Goal: Information Seeking & Learning: Learn about a topic

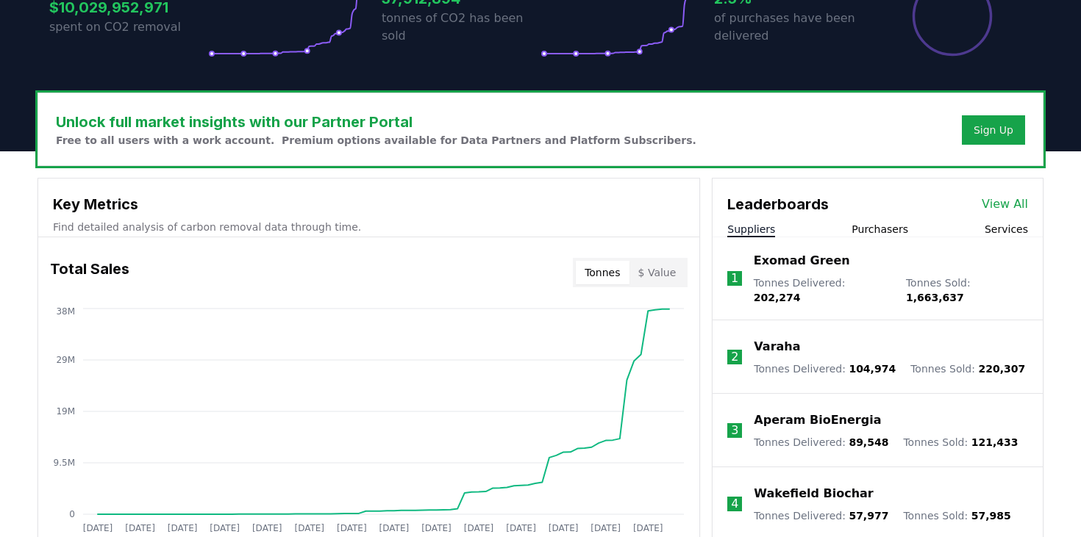
scroll to position [366, 0]
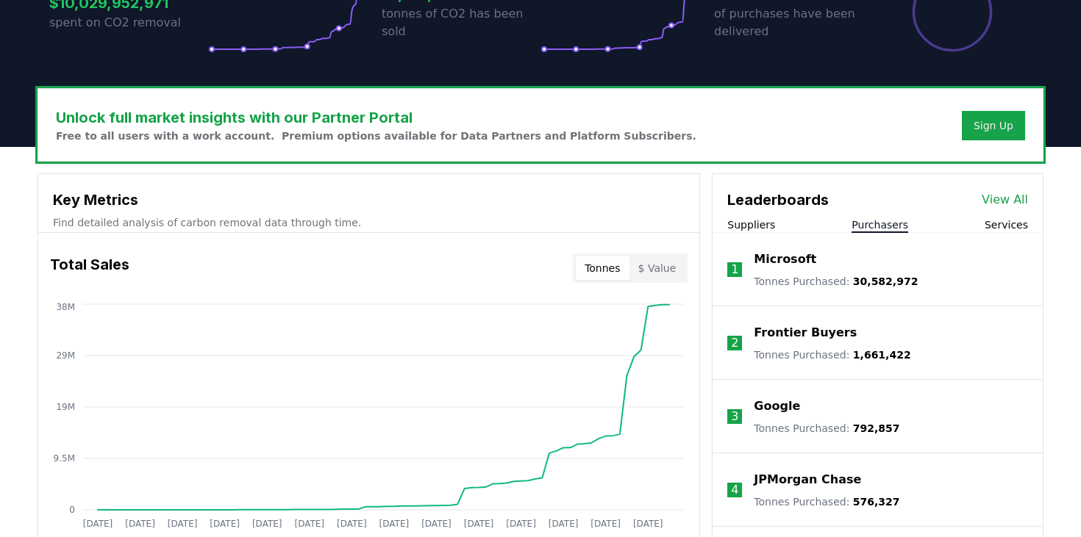
click at [884, 222] on button "Purchasers" at bounding box center [879, 225] width 57 height 15
click at [1015, 195] on link "View All" at bounding box center [1004, 200] width 46 height 18
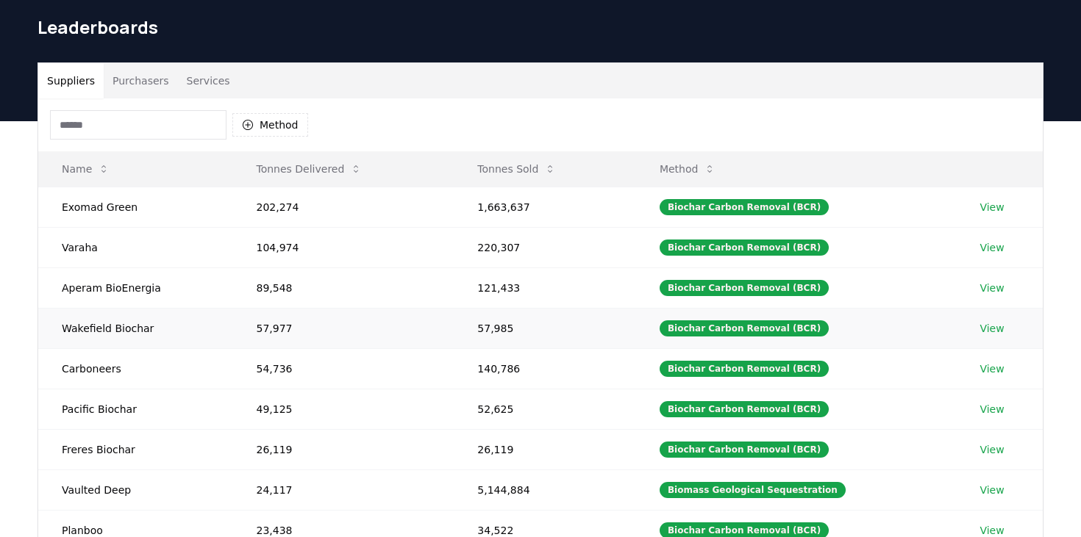
scroll to position [71, 0]
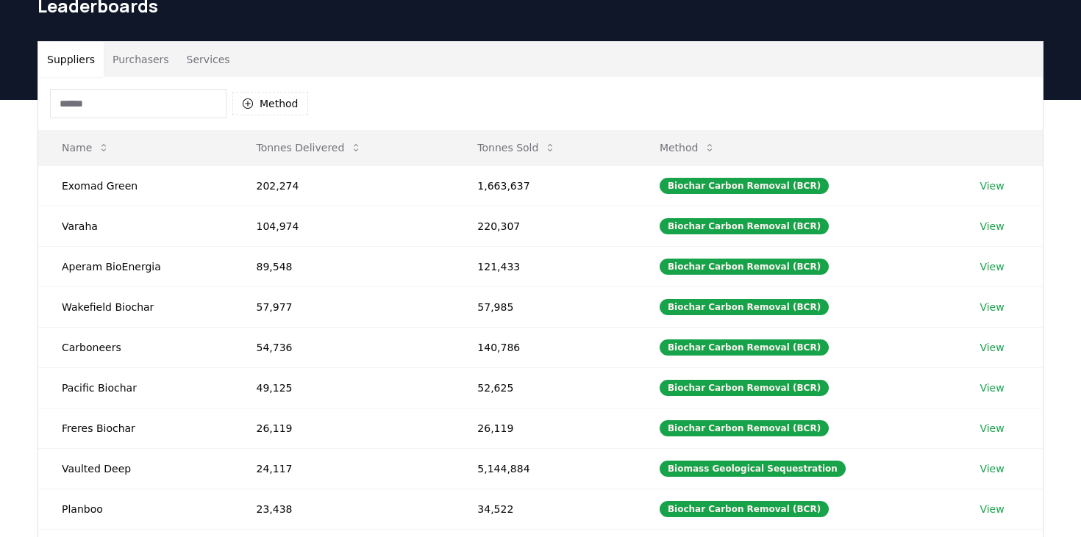
click at [185, 106] on input at bounding box center [138, 103] width 176 height 29
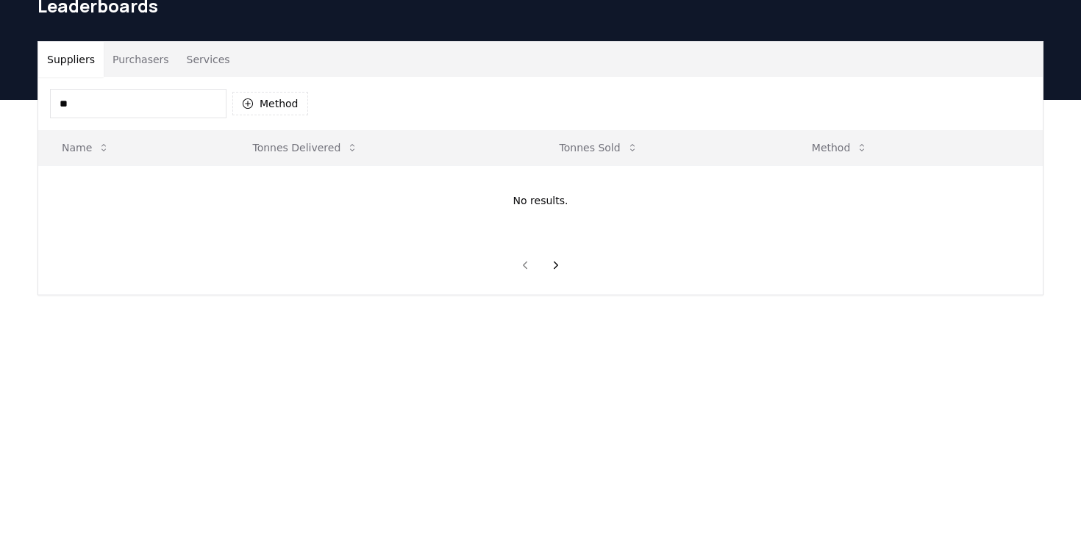
type input "*"
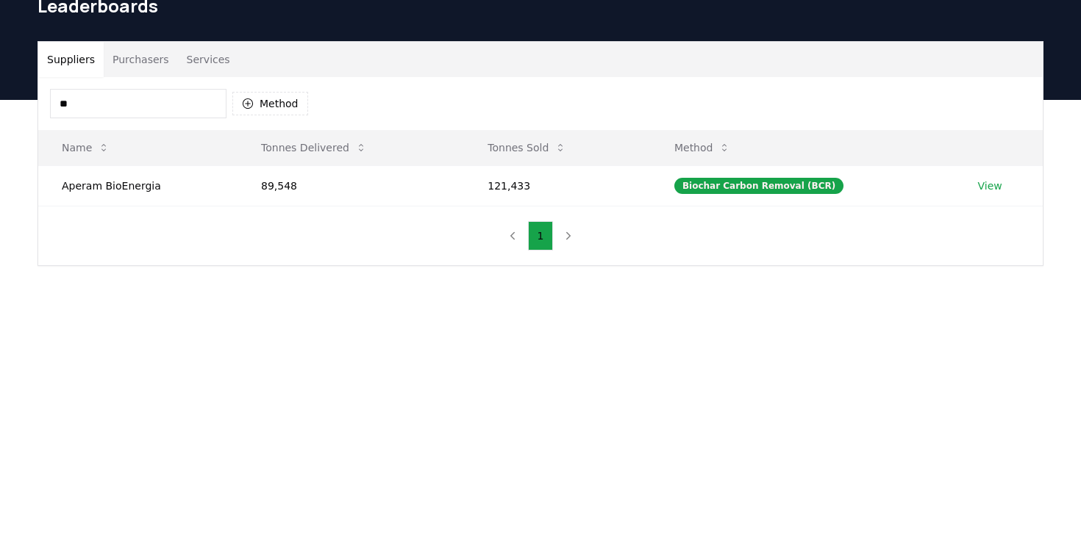
type input "*"
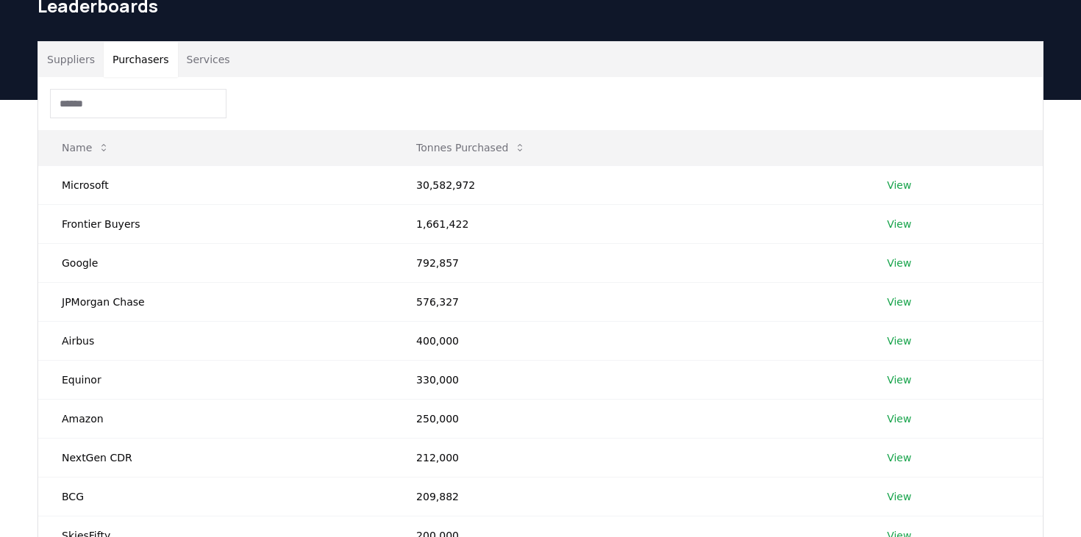
click at [127, 62] on button "Purchasers" at bounding box center [141, 59] width 74 height 35
click at [118, 102] on input at bounding box center [138, 103] width 176 height 29
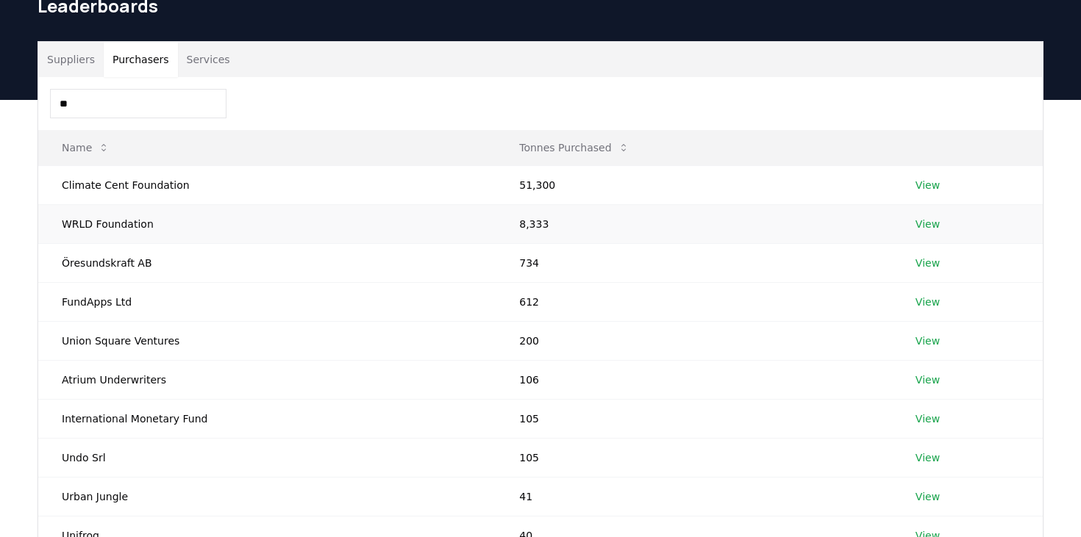
type input "**"
click at [920, 221] on link "View" at bounding box center [927, 224] width 24 height 15
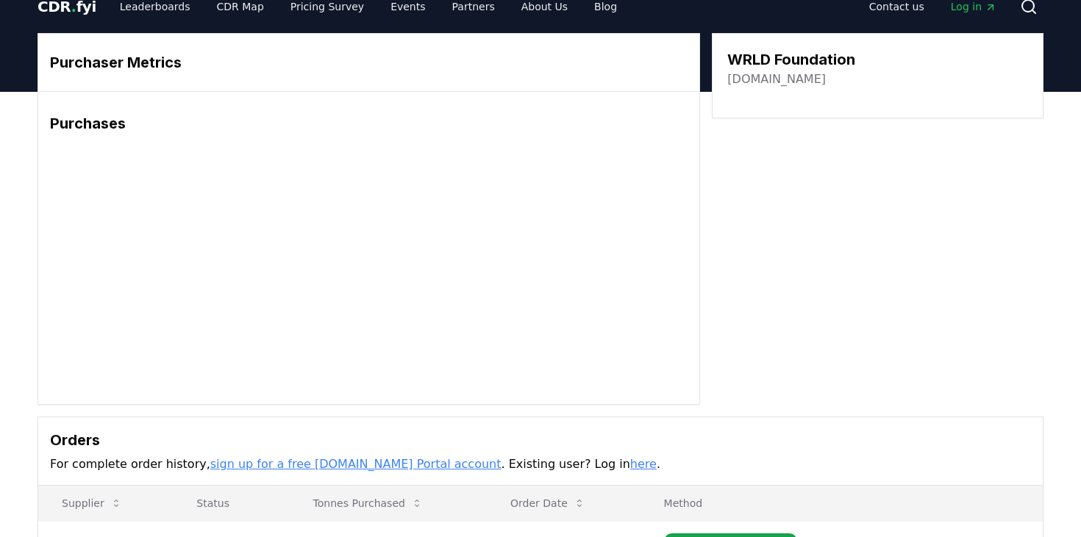
scroll to position [22, 0]
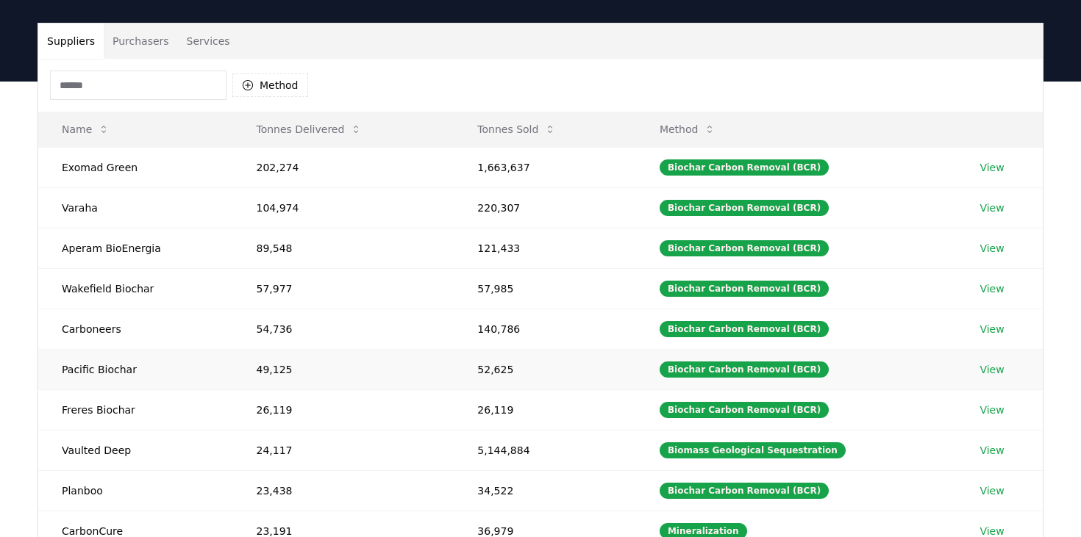
scroll to position [86, 0]
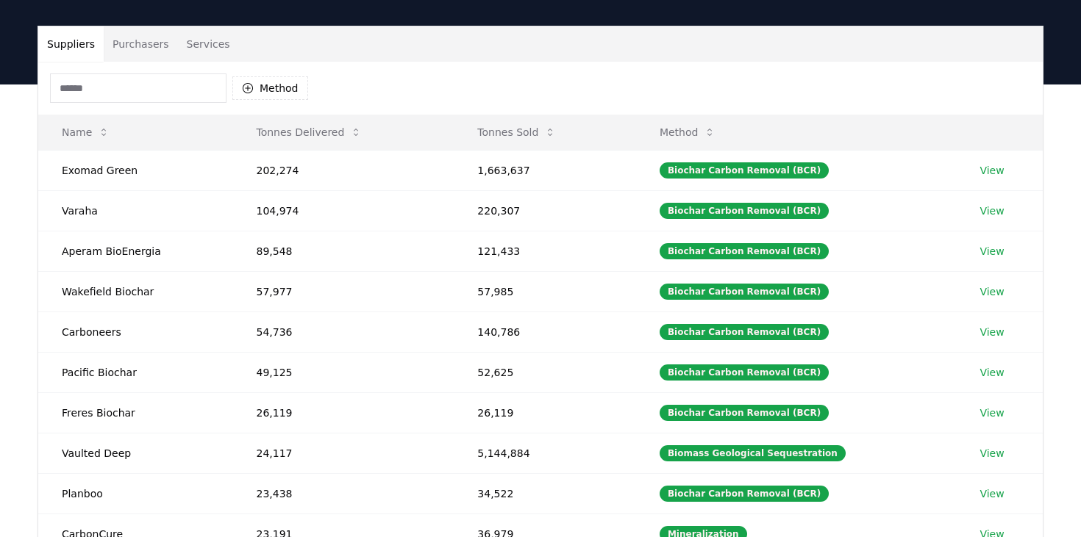
click at [134, 48] on button "Purchasers" at bounding box center [141, 43] width 74 height 35
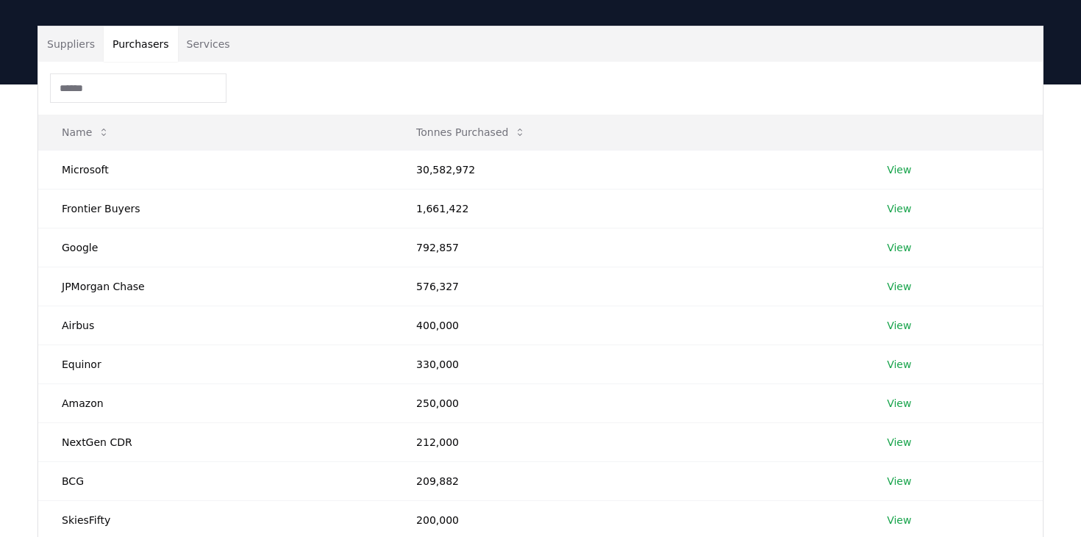
click at [133, 78] on input at bounding box center [138, 88] width 176 height 29
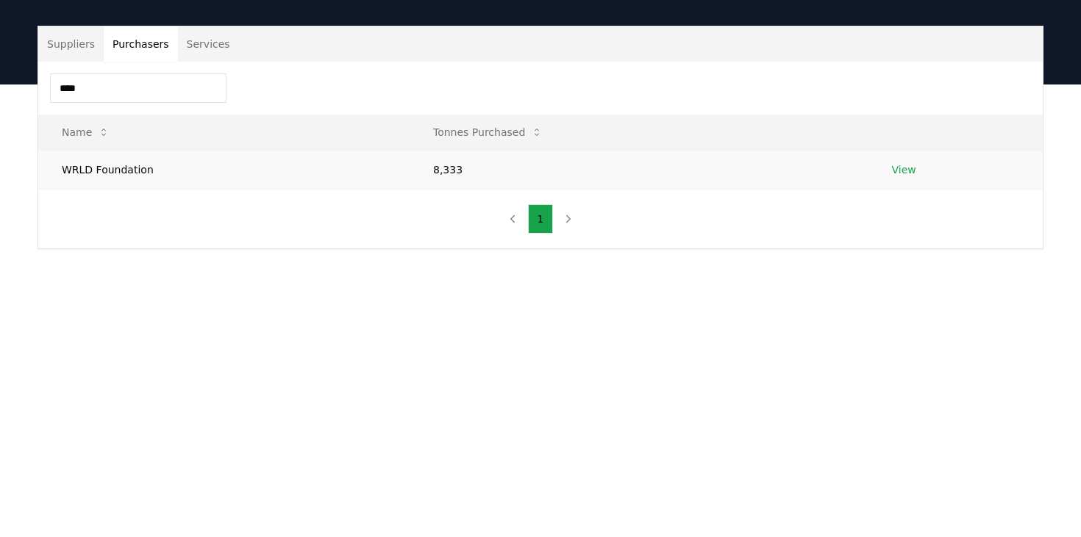
type input "****"
click at [93, 168] on td "WRLD Foundation" at bounding box center [223, 169] width 371 height 39
click at [168, 100] on input "****" at bounding box center [138, 88] width 176 height 29
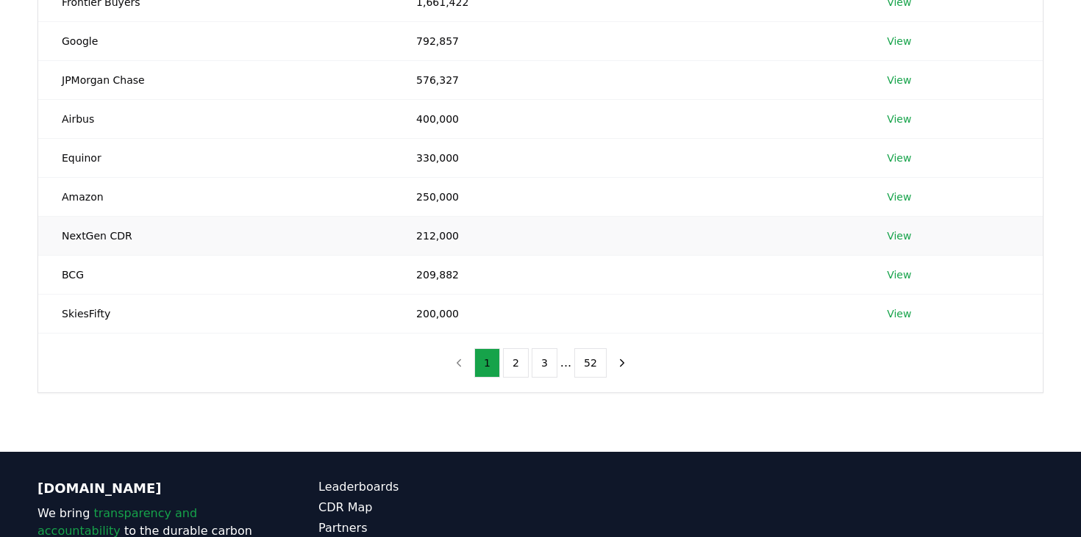
scroll to position [295, 0]
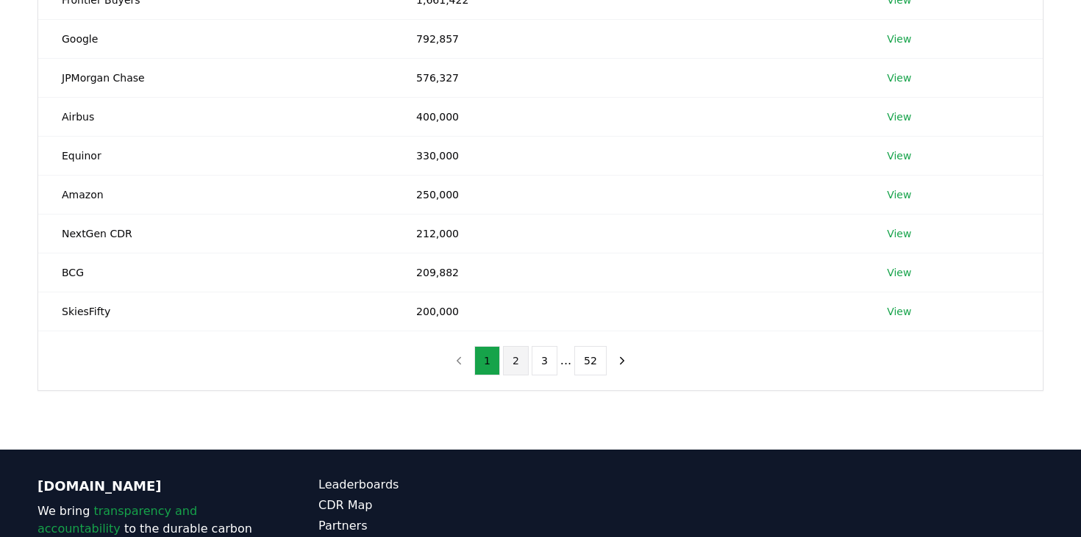
click at [512, 357] on button "2" at bounding box center [516, 360] width 26 height 29
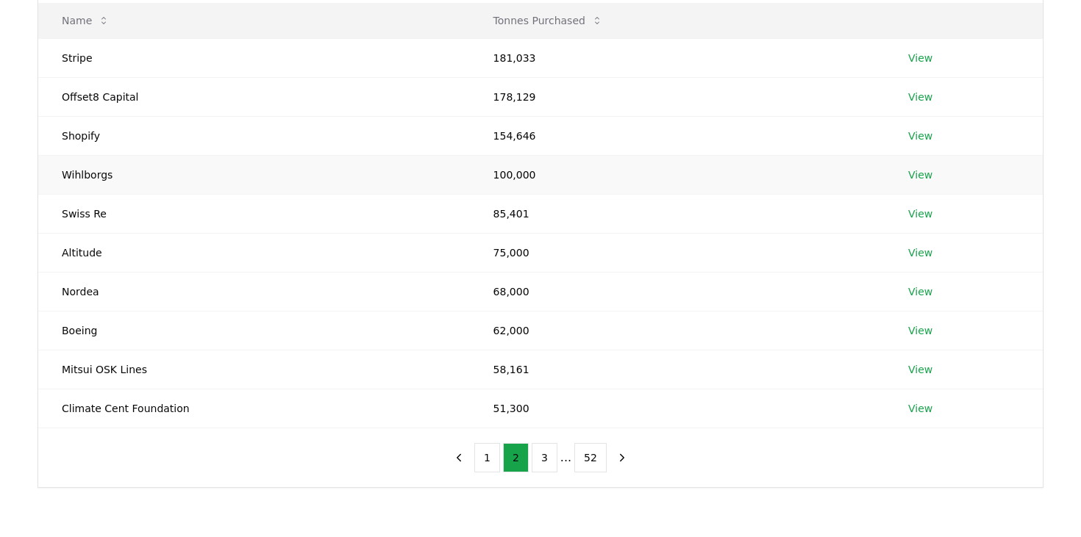
scroll to position [200, 0]
click at [543, 448] on button "3" at bounding box center [544, 455] width 26 height 29
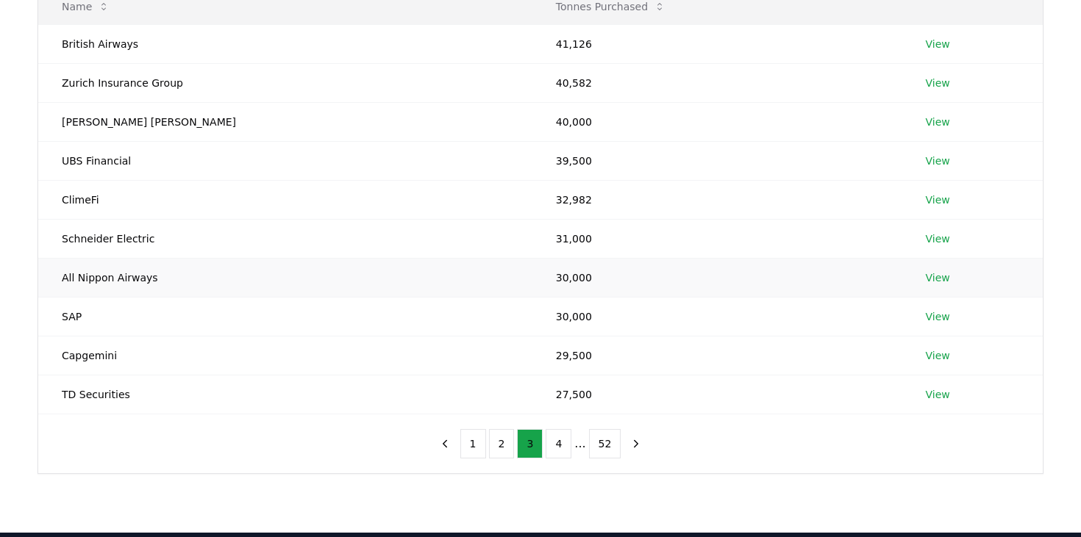
scroll to position [215, 0]
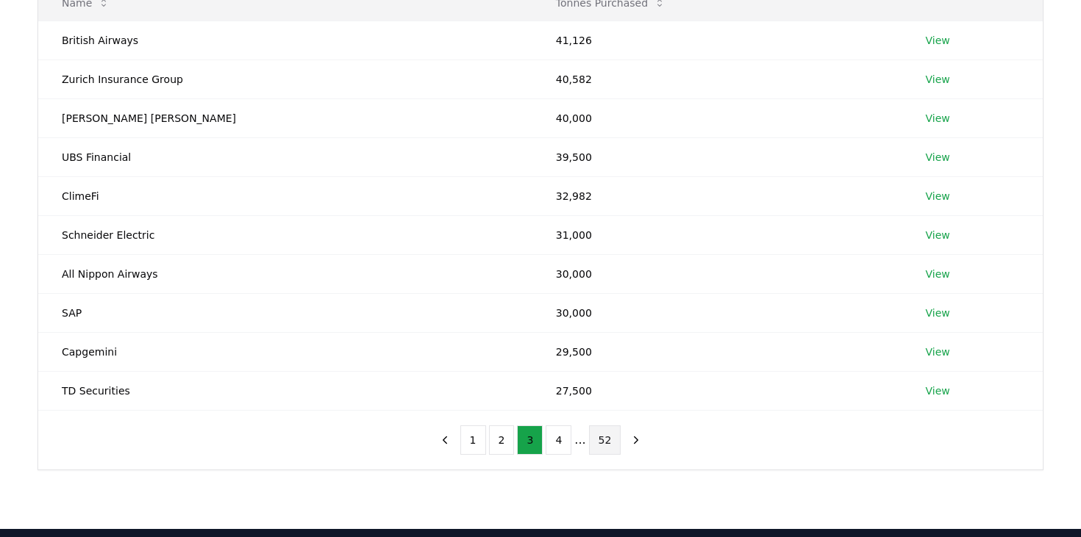
click at [594, 452] on button "52" at bounding box center [605, 440] width 32 height 29
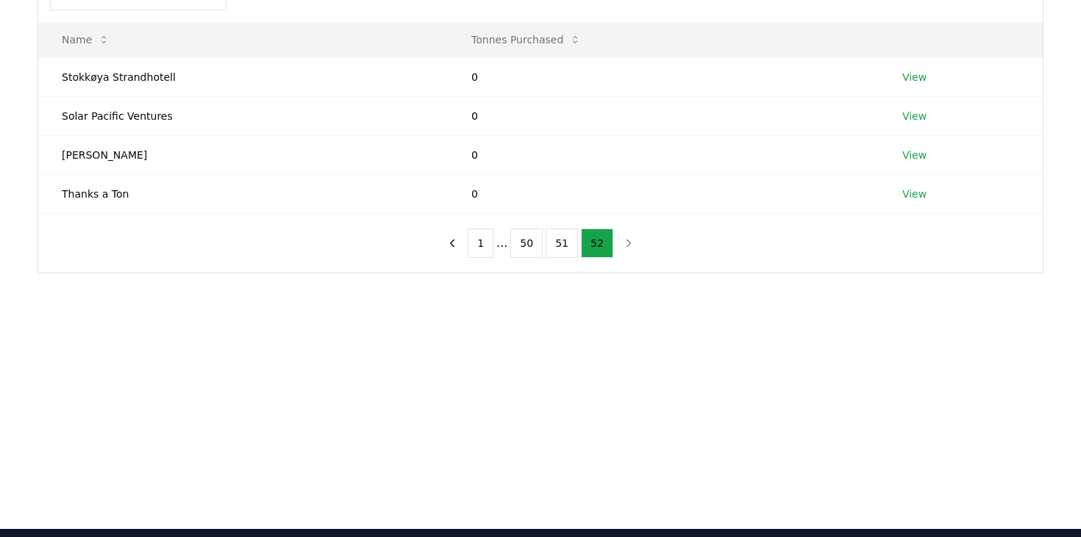
scroll to position [176, 0]
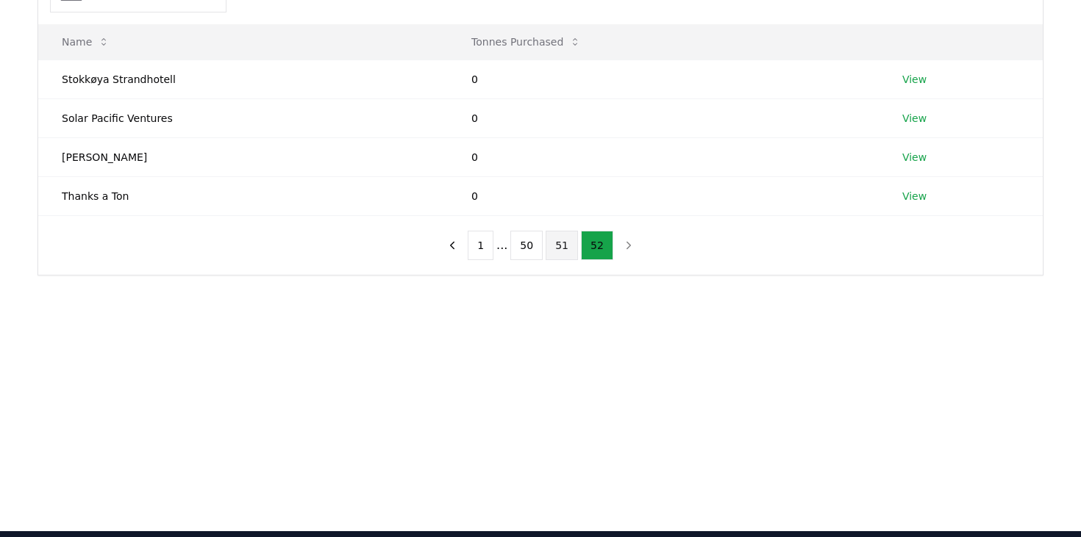
click at [556, 243] on button "51" at bounding box center [561, 245] width 32 height 29
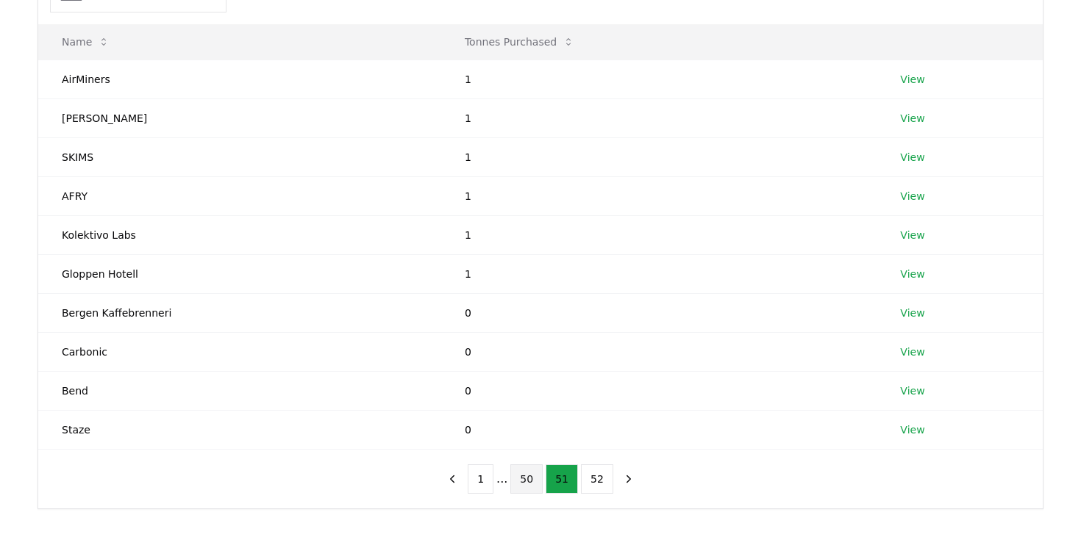
click at [523, 476] on button "50" at bounding box center [526, 479] width 32 height 29
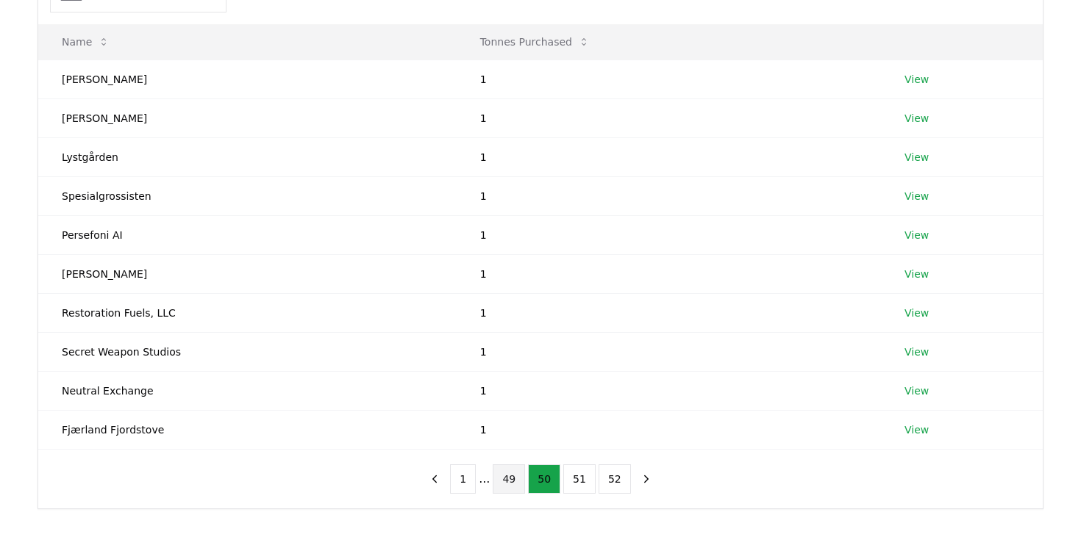
click at [509, 479] on button "49" at bounding box center [509, 479] width 32 height 29
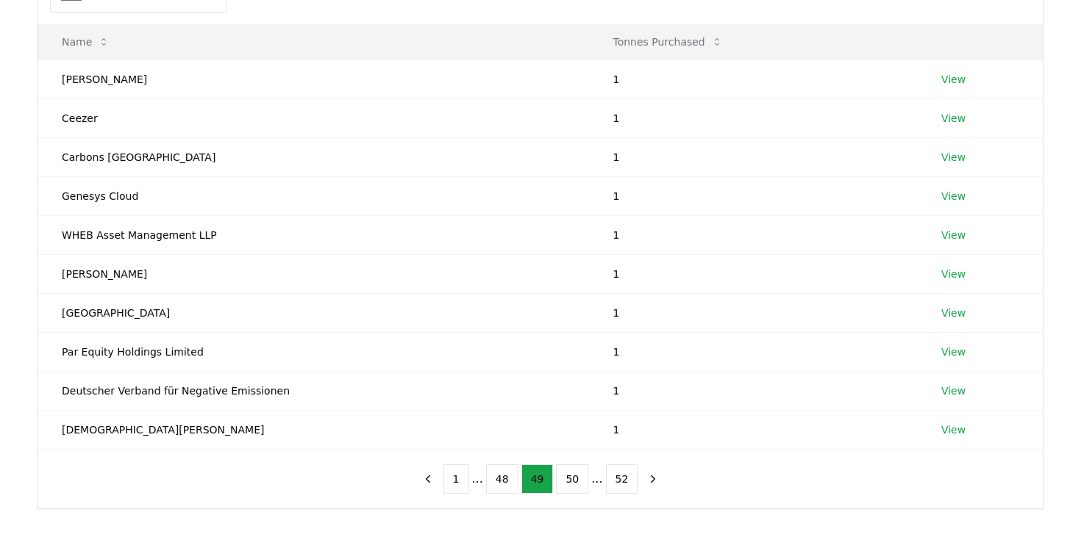
click at [478, 480] on li "..." at bounding box center [477, 479] width 11 height 18
click at [494, 479] on button "48" at bounding box center [502, 479] width 32 height 29
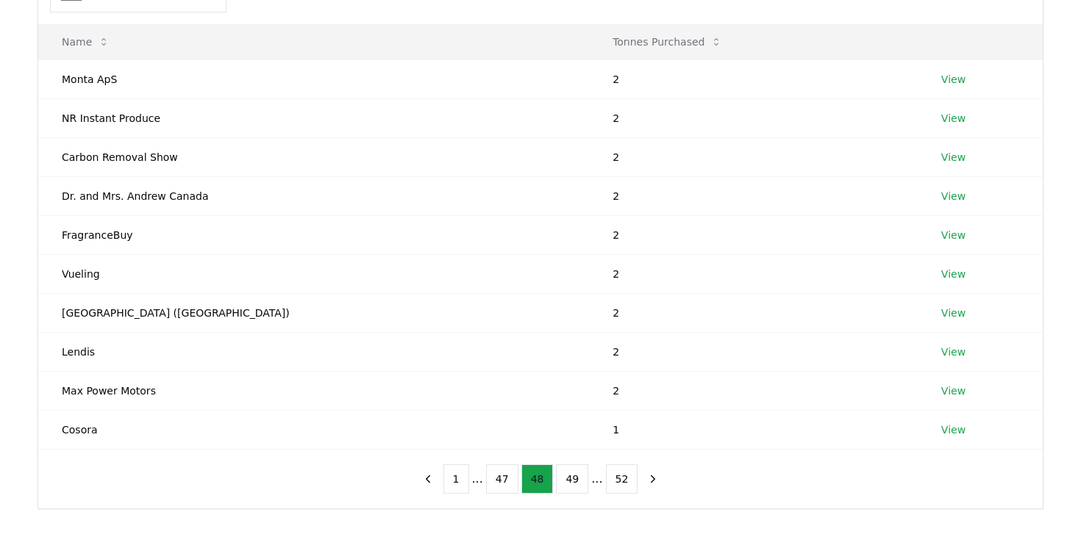
click at [494, 479] on button "47" at bounding box center [502, 479] width 32 height 29
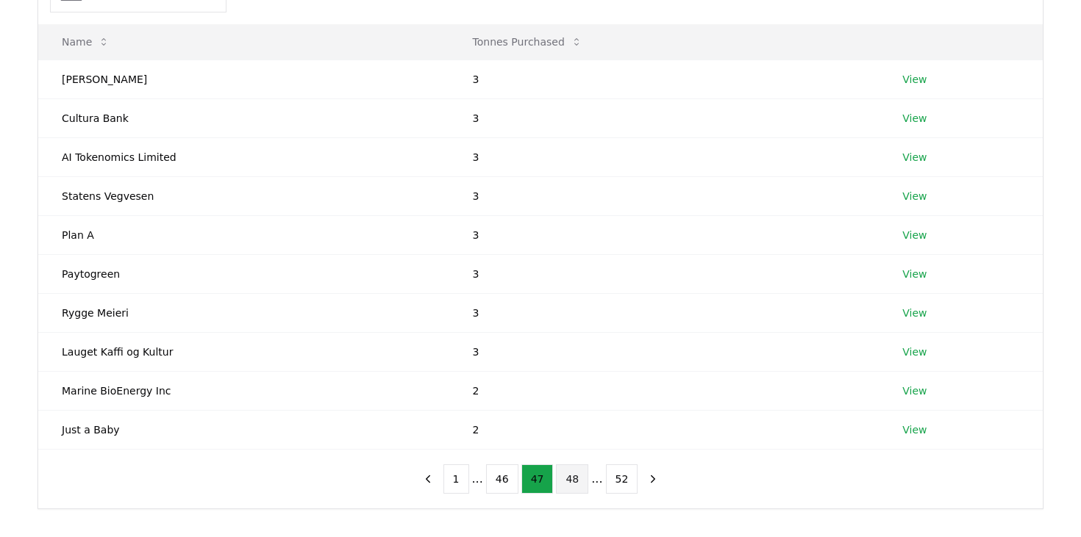
click at [494, 479] on button "46" at bounding box center [502, 479] width 32 height 29
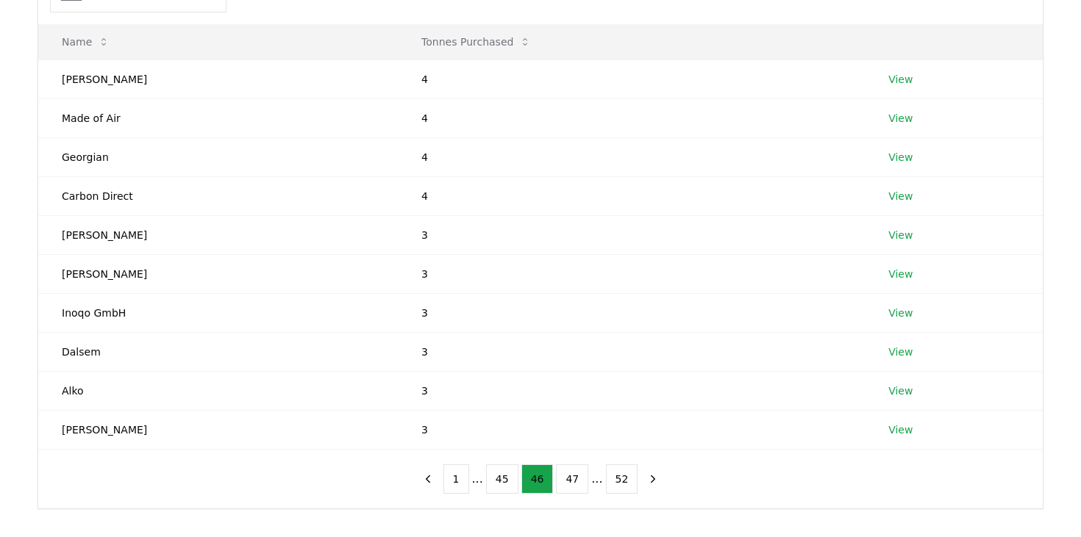
click at [494, 479] on button "45" at bounding box center [502, 479] width 32 height 29
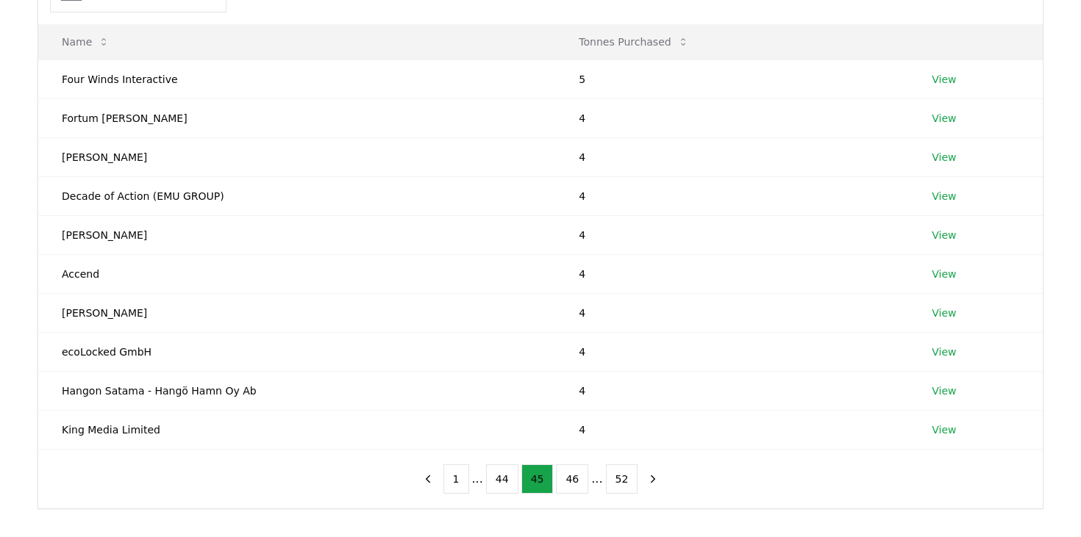
click at [494, 479] on button "44" at bounding box center [502, 479] width 32 height 29
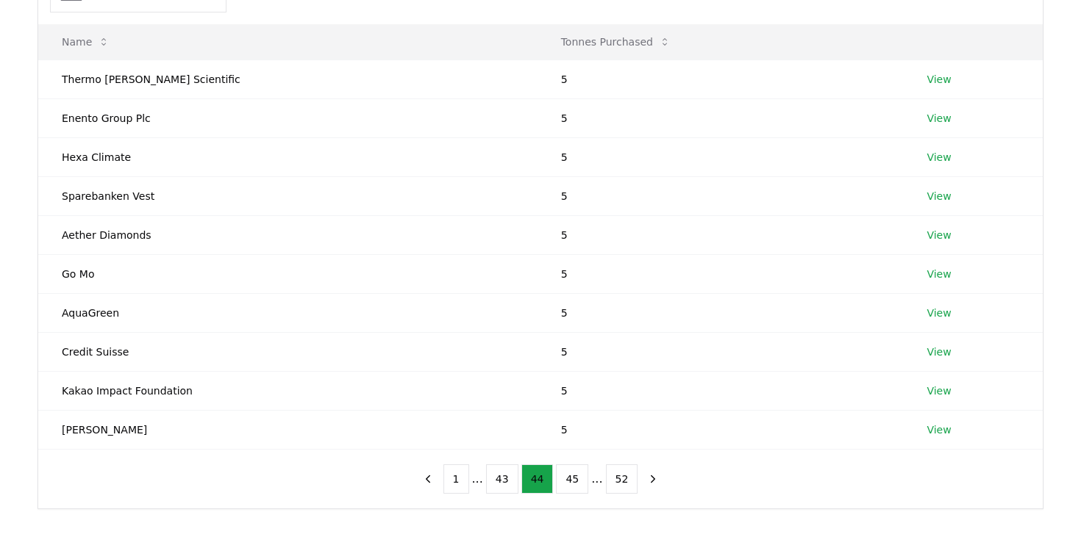
click at [494, 479] on button "43" at bounding box center [502, 479] width 32 height 29
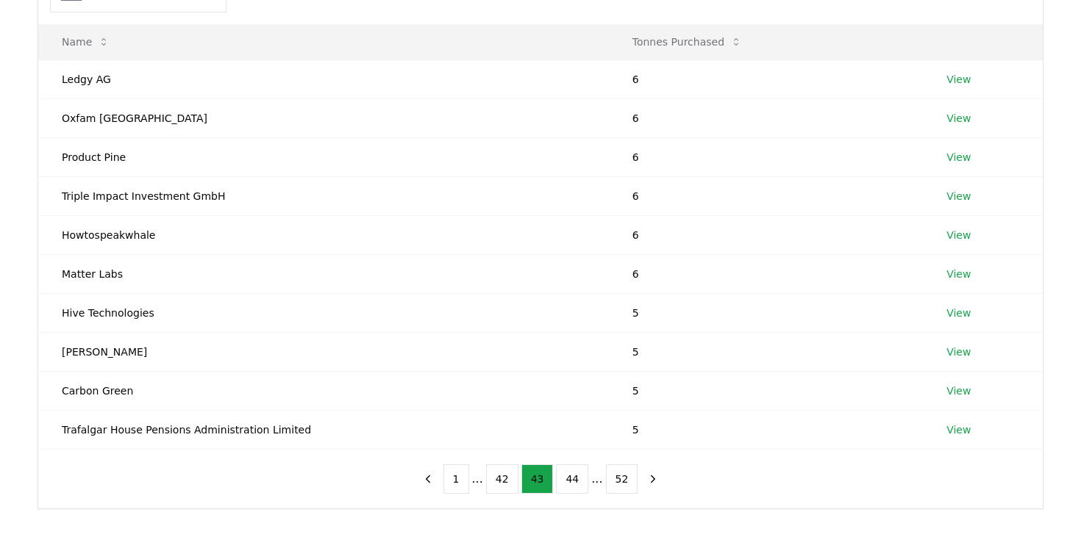
click at [494, 479] on button "42" at bounding box center [502, 479] width 32 height 29
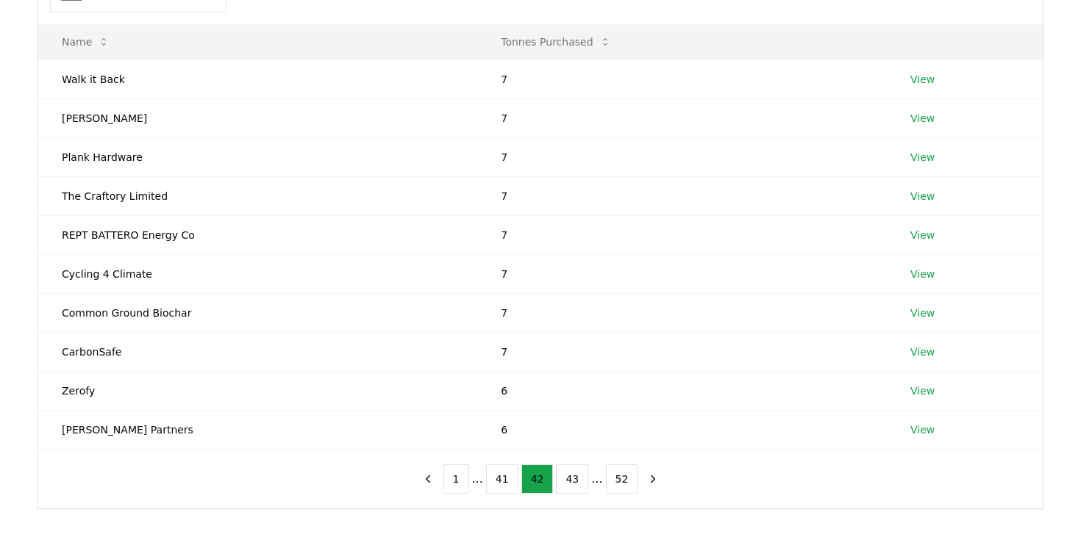
click at [494, 479] on button "41" at bounding box center [502, 479] width 32 height 29
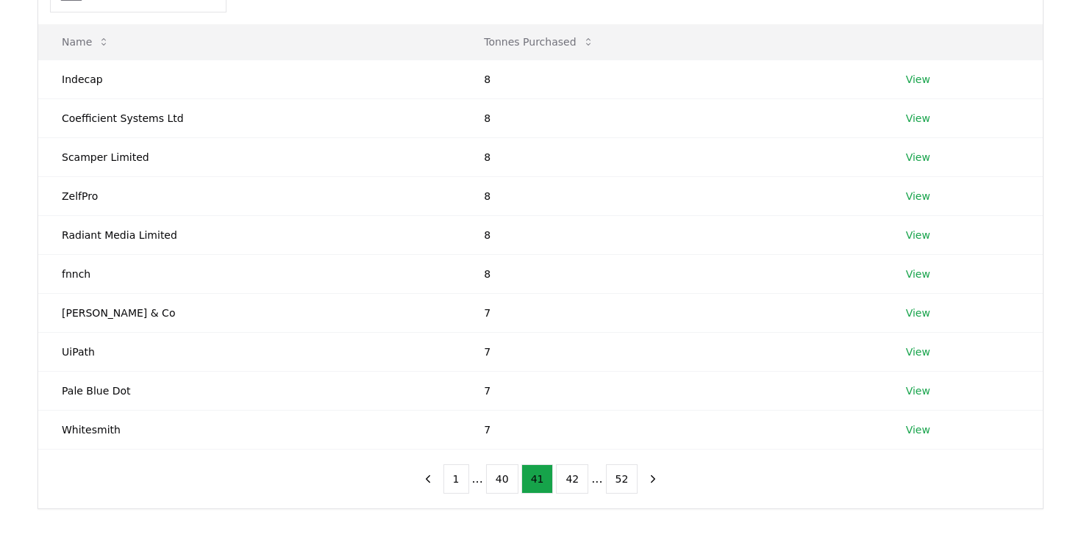
click at [494, 479] on button "40" at bounding box center [502, 479] width 32 height 29
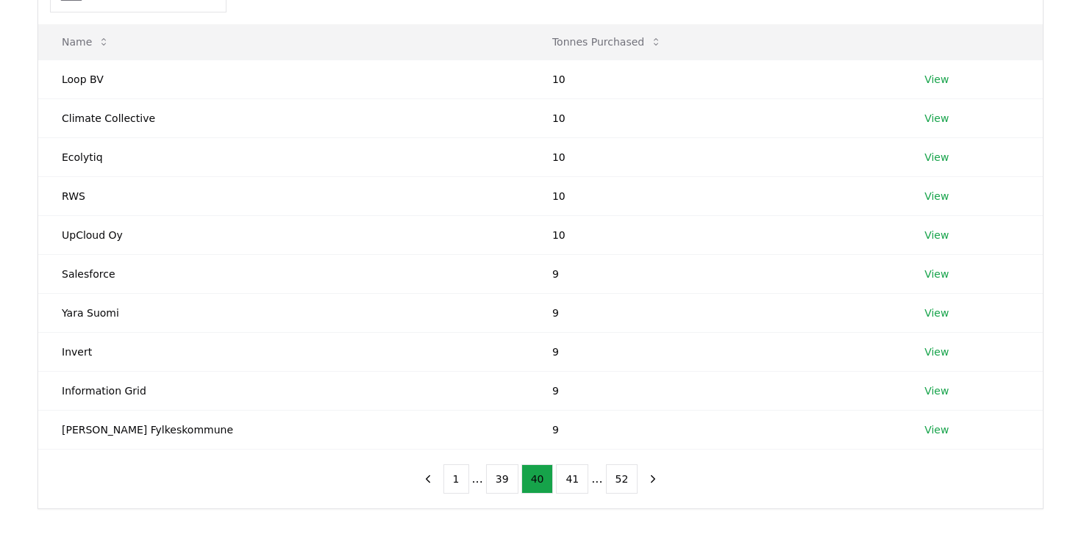
click at [494, 479] on button "39" at bounding box center [502, 479] width 32 height 29
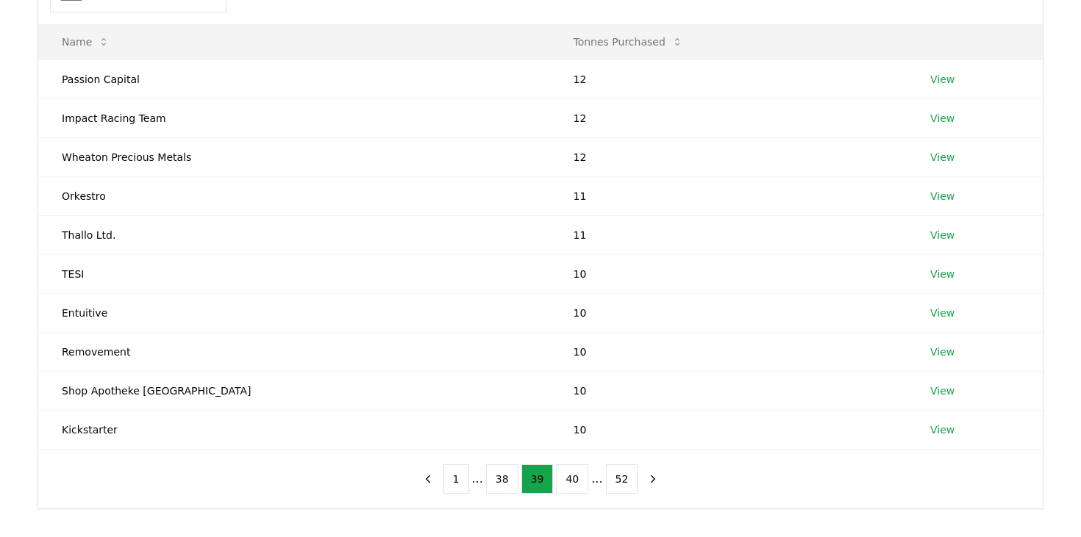
click at [494, 479] on button "38" at bounding box center [502, 479] width 32 height 29
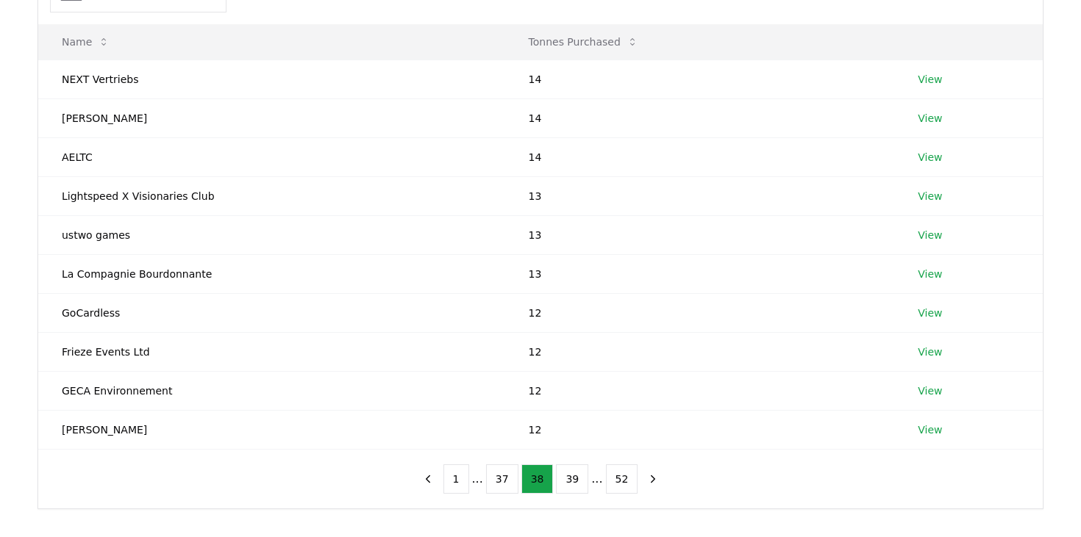
click at [494, 479] on button "37" at bounding box center [502, 479] width 32 height 29
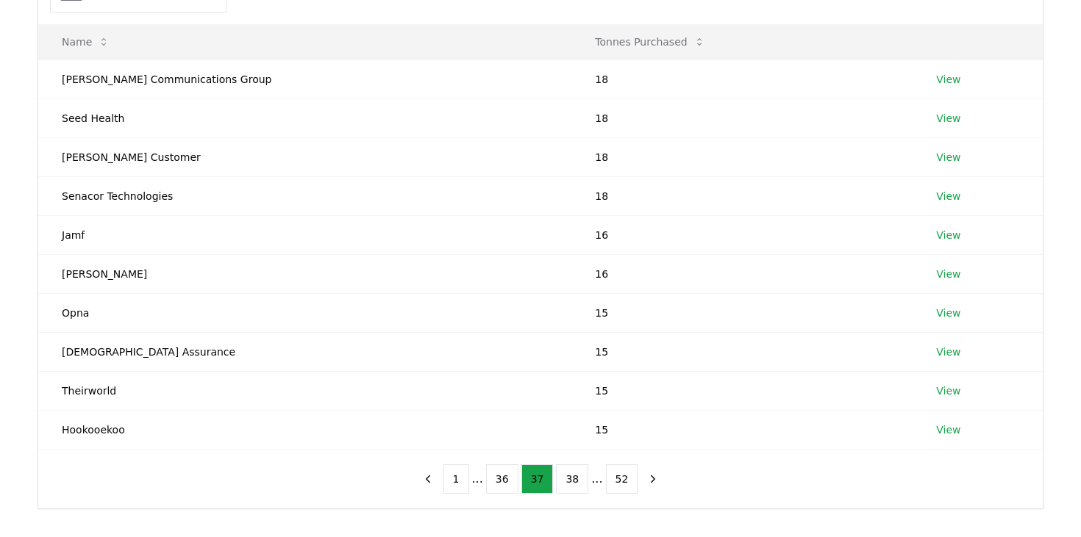
click at [494, 479] on button "36" at bounding box center [502, 479] width 32 height 29
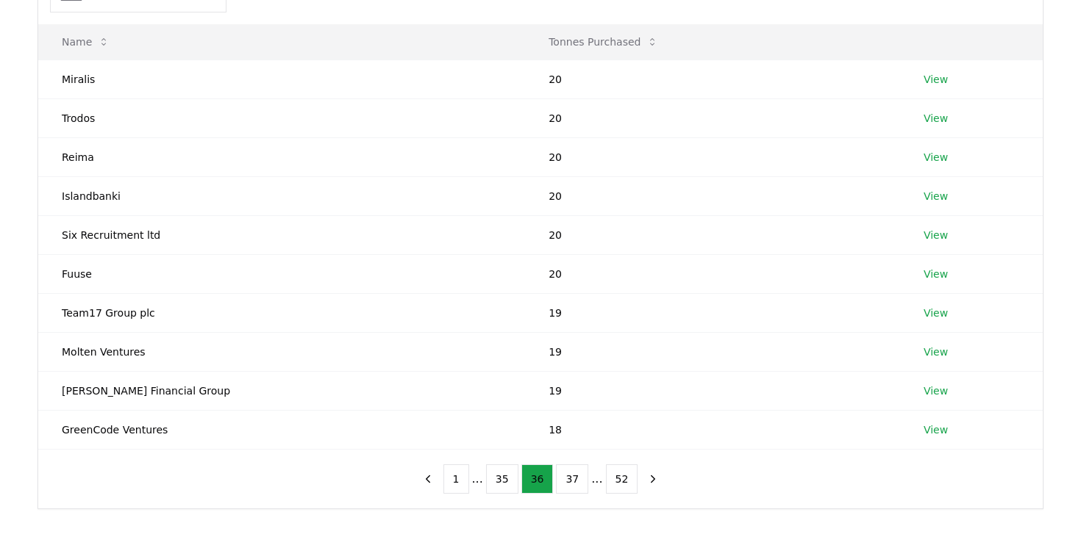
click at [494, 479] on button "35" at bounding box center [502, 479] width 32 height 29
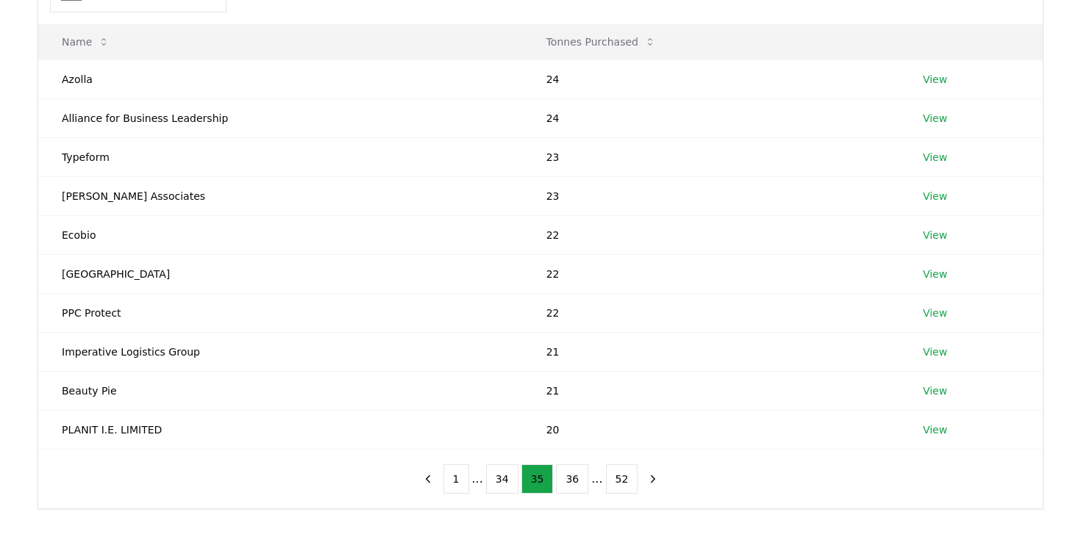
click at [494, 479] on button "34" at bounding box center [502, 479] width 32 height 29
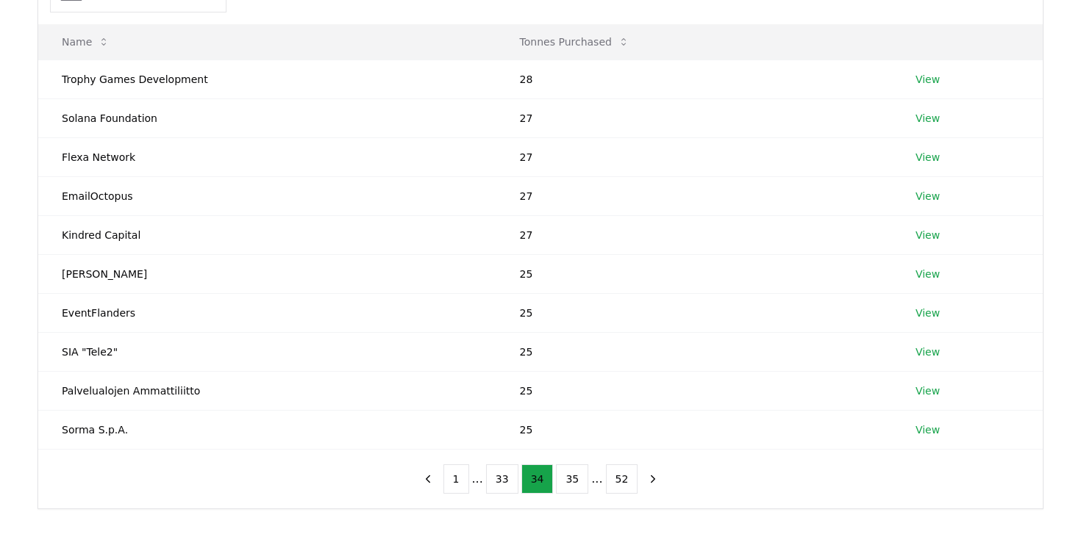
click at [494, 479] on button "33" at bounding box center [502, 479] width 32 height 29
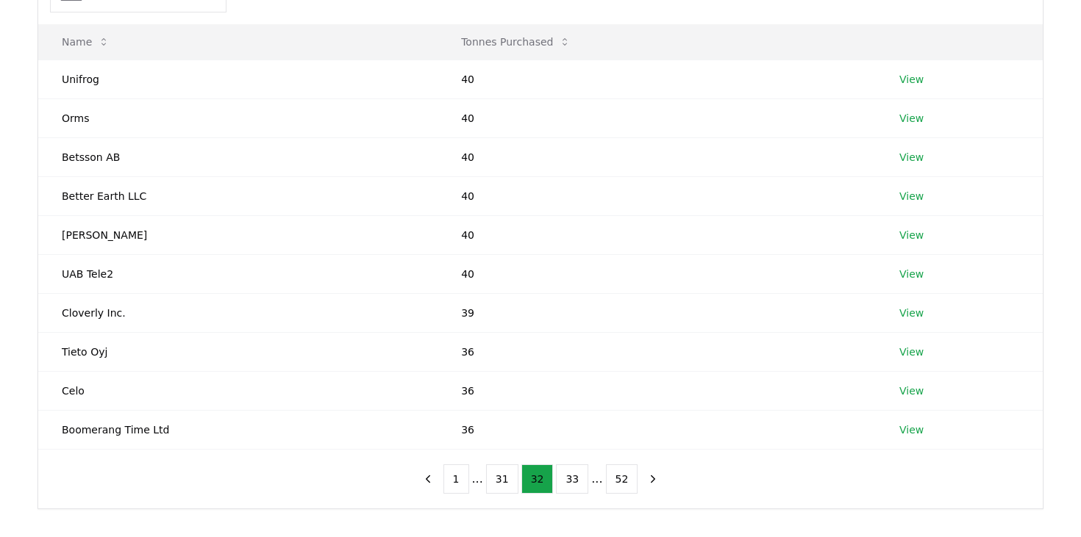
click at [494, 479] on button "31" at bounding box center [502, 479] width 32 height 29
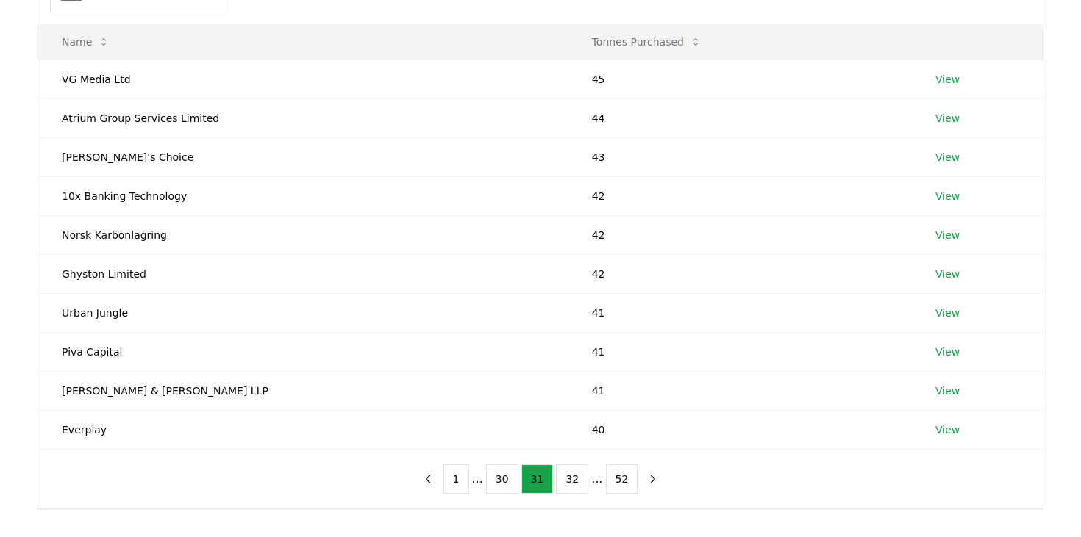
click at [494, 479] on button "30" at bounding box center [502, 479] width 32 height 29
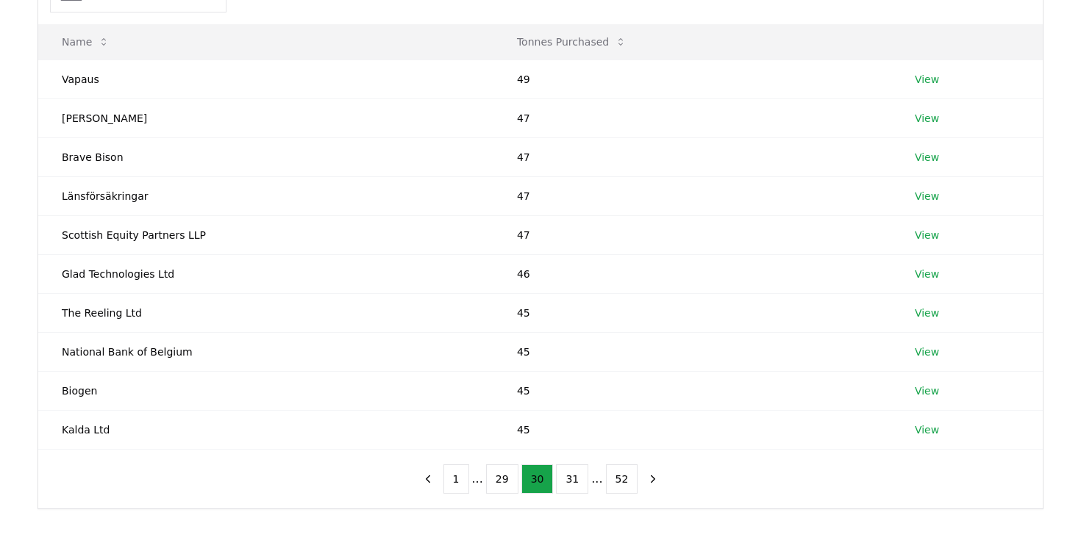
click at [494, 479] on button "29" at bounding box center [502, 479] width 32 height 29
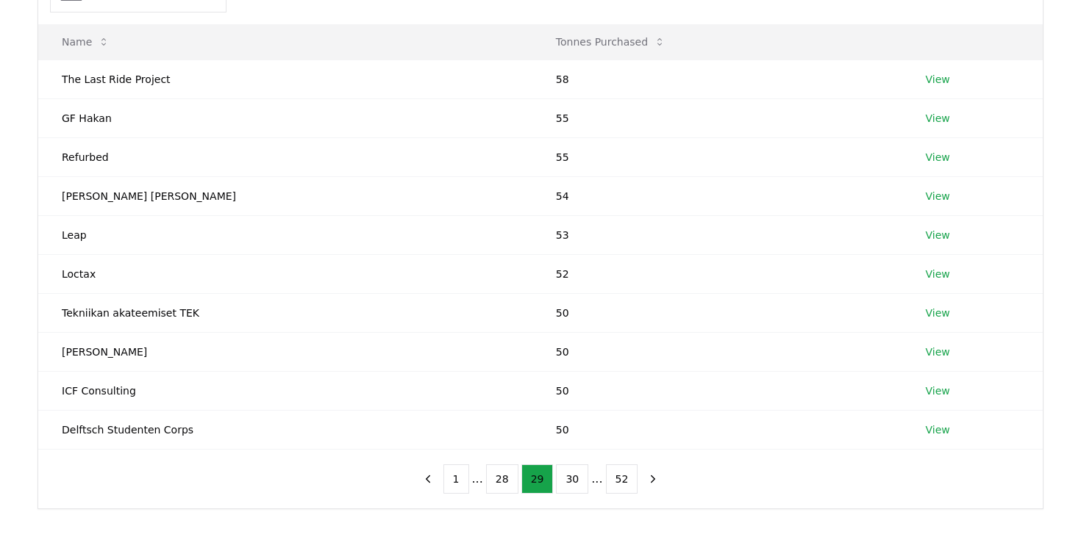
click at [494, 479] on button "28" at bounding box center [502, 479] width 32 height 29
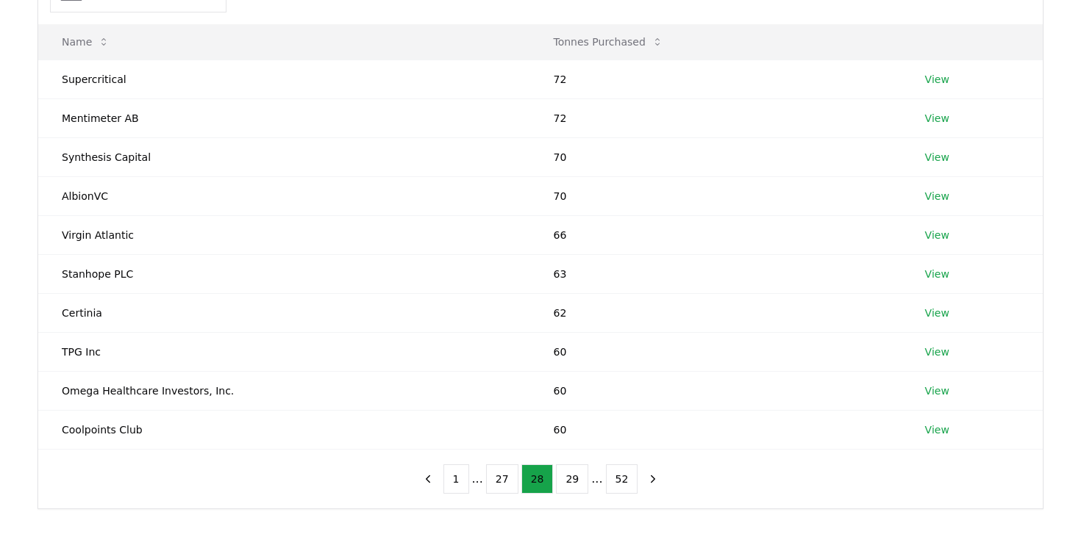
click at [494, 479] on button "27" at bounding box center [502, 479] width 32 height 29
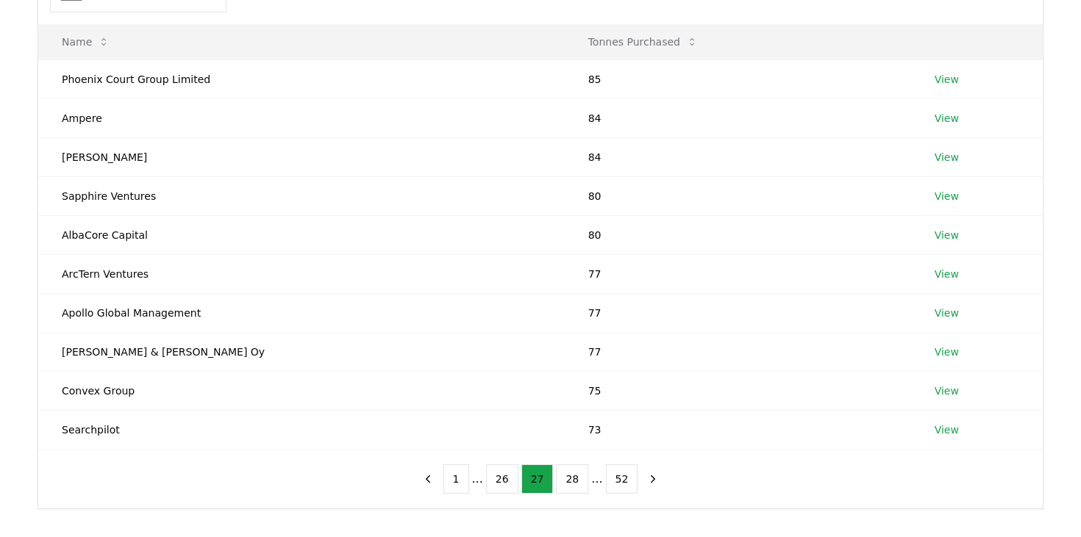
click at [494, 479] on button "26" at bounding box center [502, 479] width 32 height 29
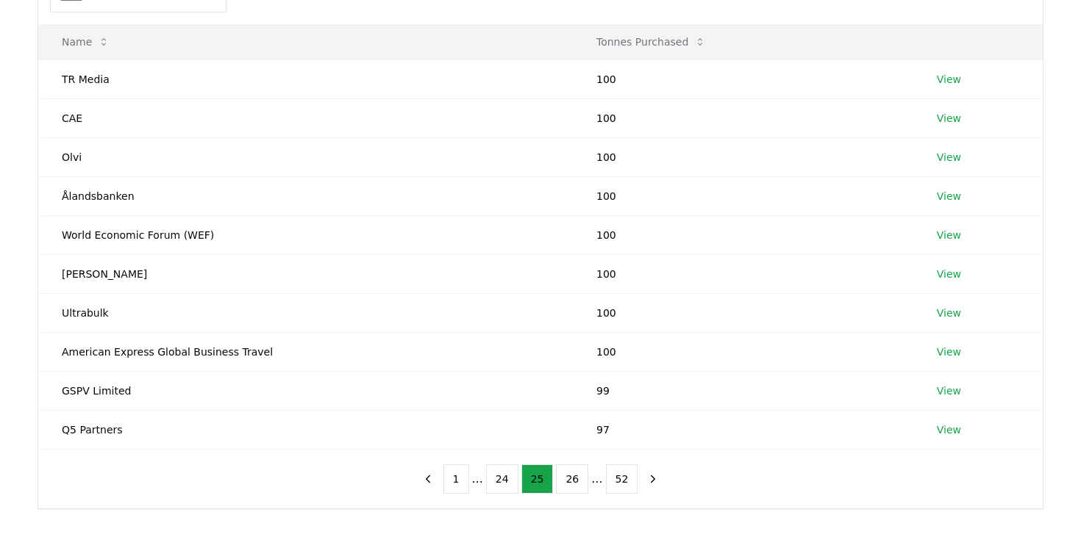
click at [494, 479] on button "24" at bounding box center [502, 479] width 32 height 29
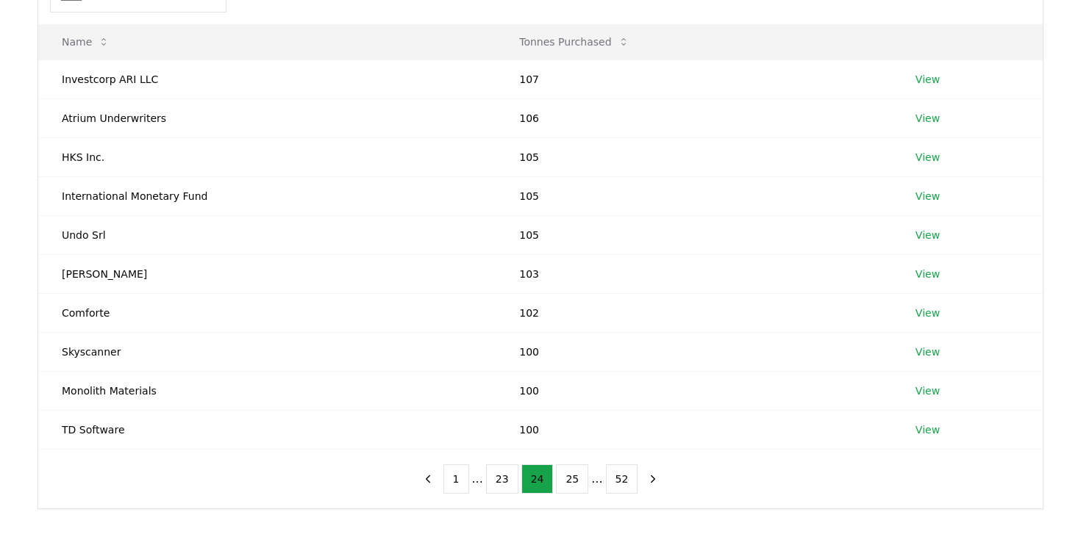
click at [494, 479] on button "23" at bounding box center [502, 479] width 32 height 29
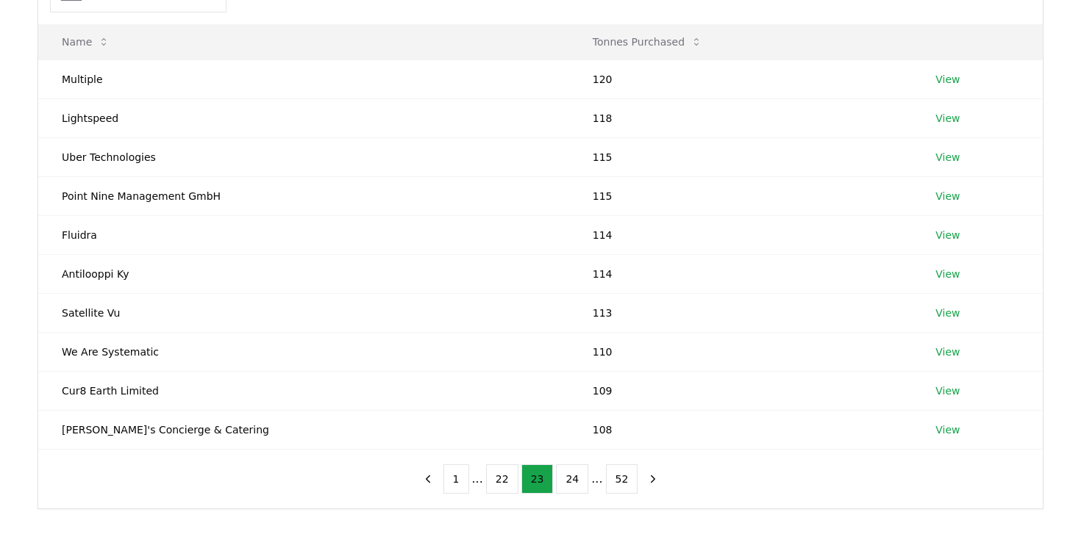
click at [494, 479] on button "22" at bounding box center [502, 479] width 32 height 29
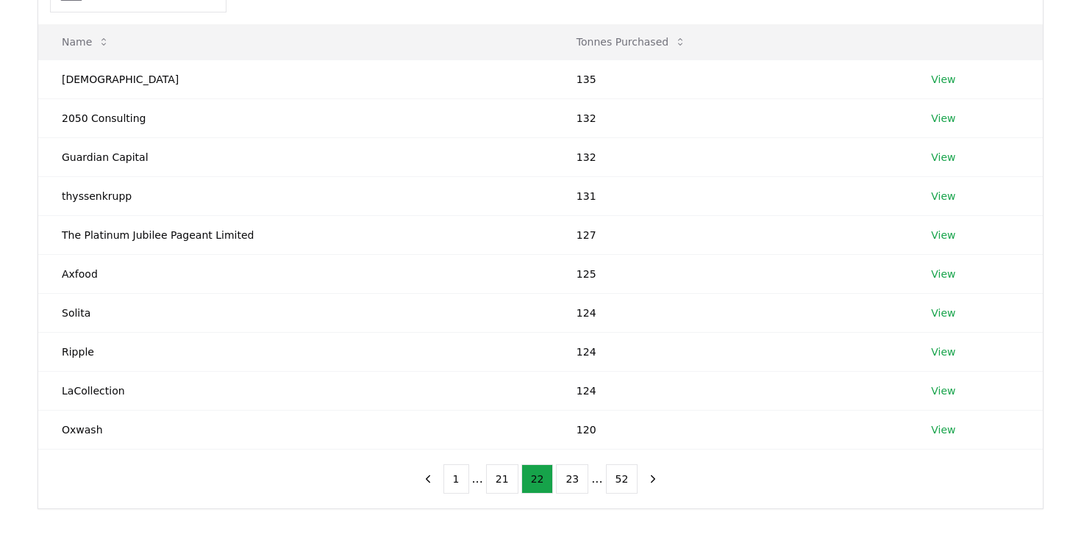
click at [494, 479] on button "21" at bounding box center [502, 479] width 32 height 29
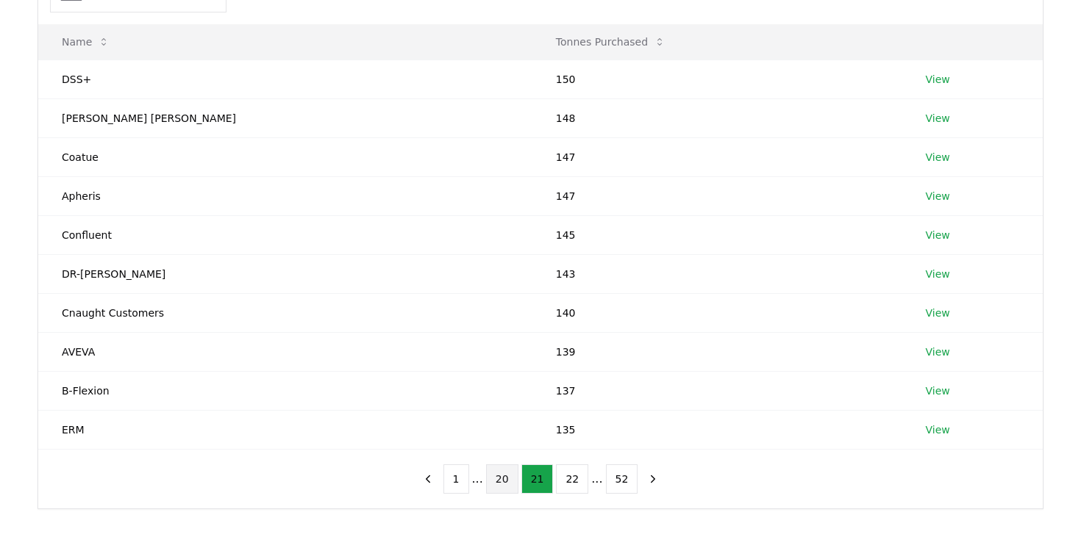
click at [509, 470] on button "20" at bounding box center [502, 479] width 32 height 29
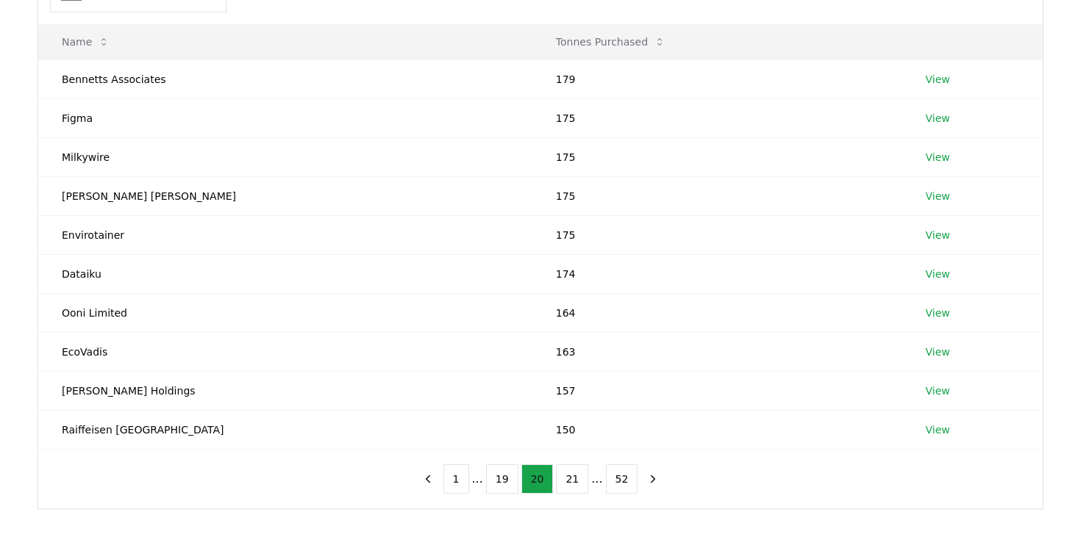
click at [509, 470] on button "19" at bounding box center [502, 479] width 32 height 29
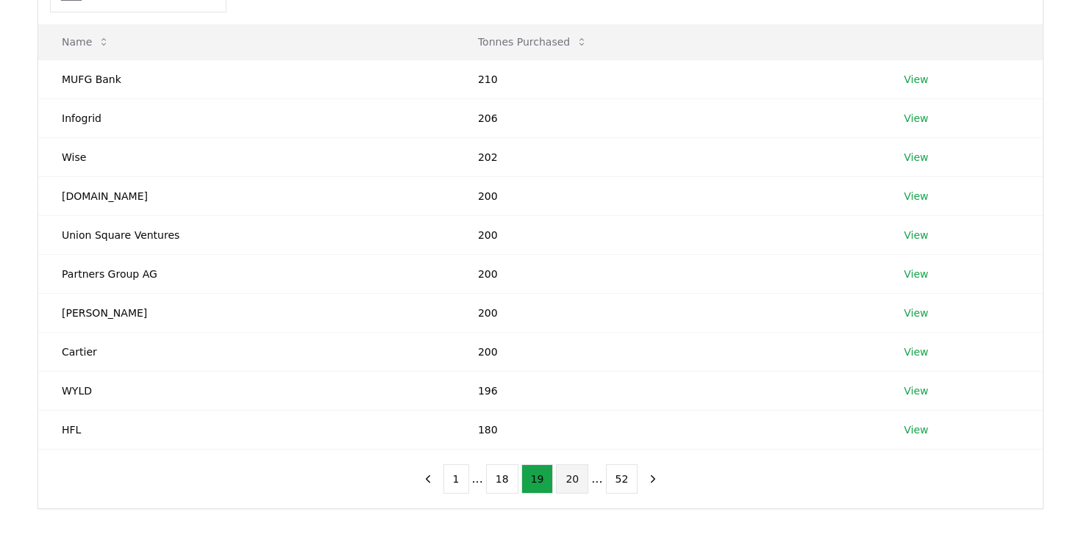
click at [577, 484] on button "20" at bounding box center [572, 479] width 32 height 29
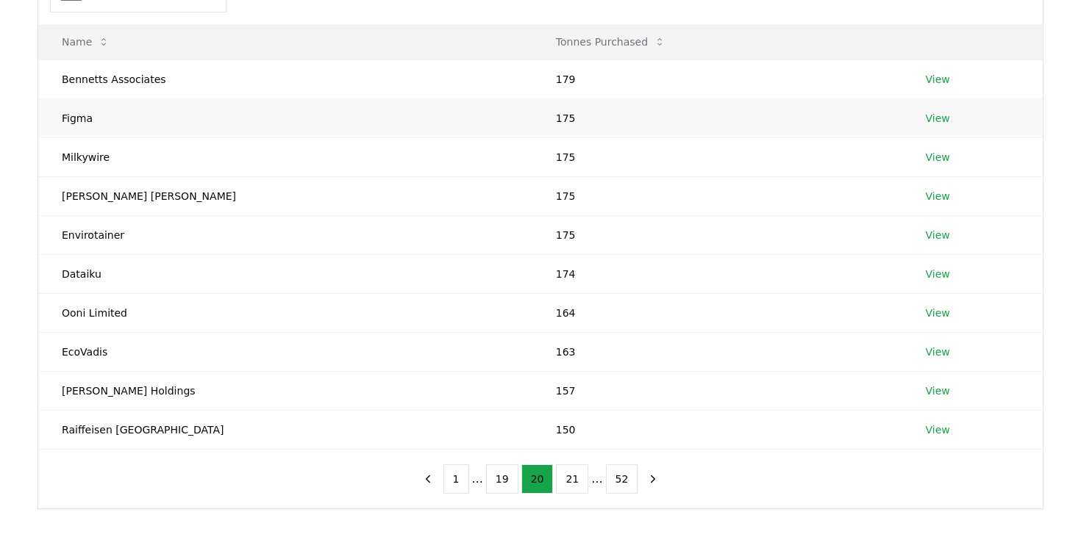
click at [926, 118] on link "View" at bounding box center [938, 118] width 24 height 15
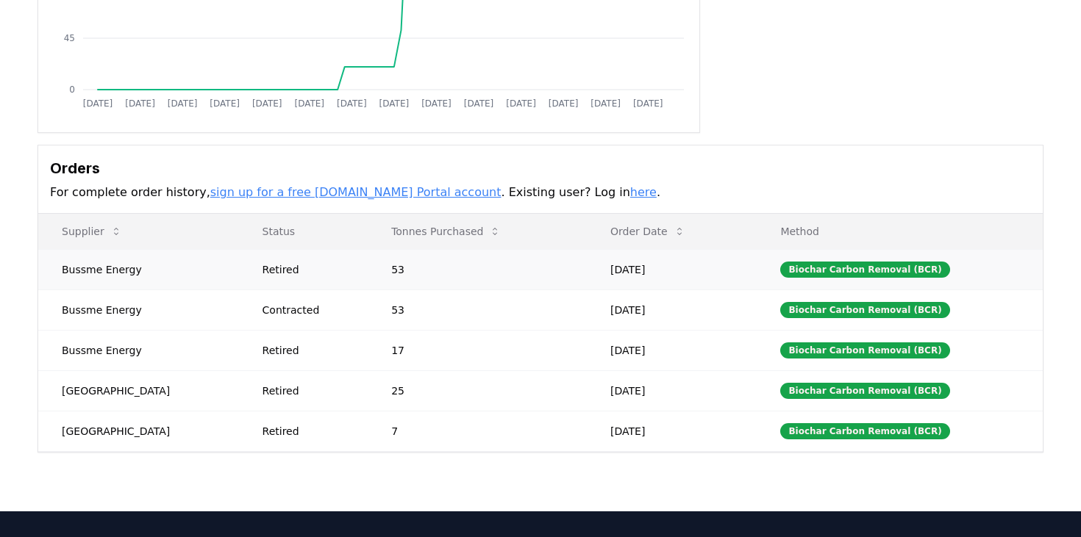
scroll to position [293, 0]
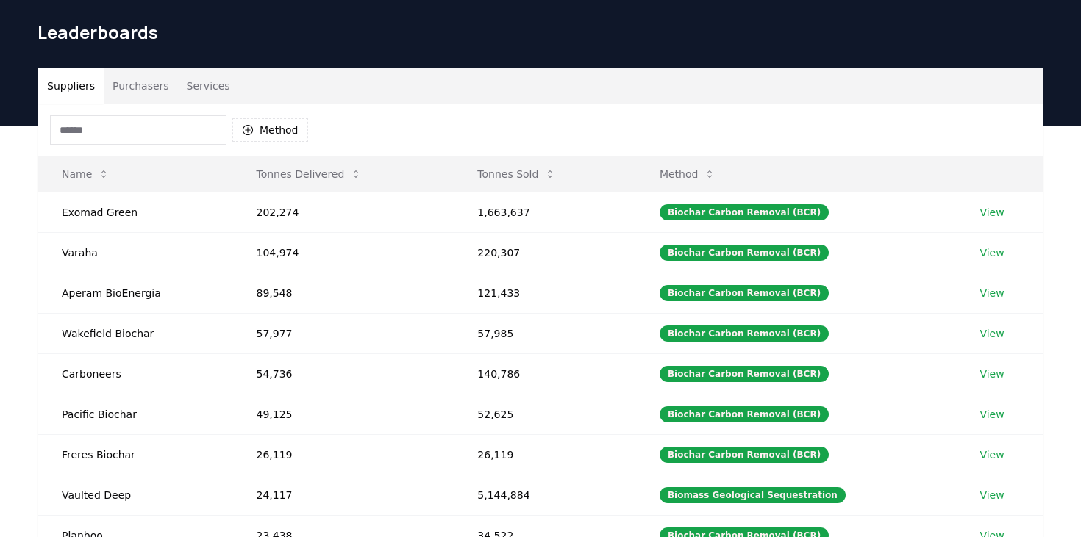
scroll to position [43, 0]
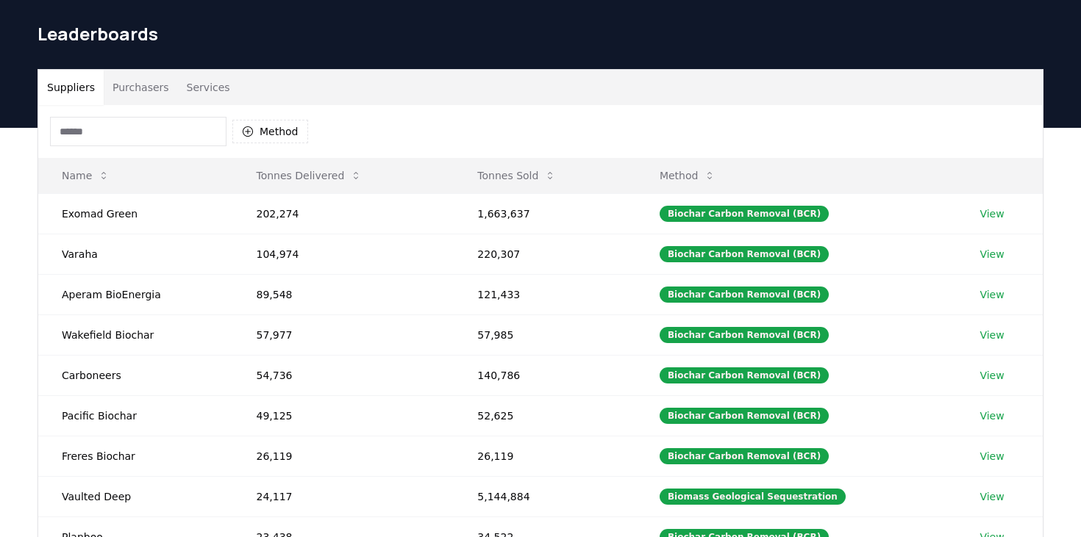
click at [150, 85] on button "Purchasers" at bounding box center [141, 87] width 74 height 35
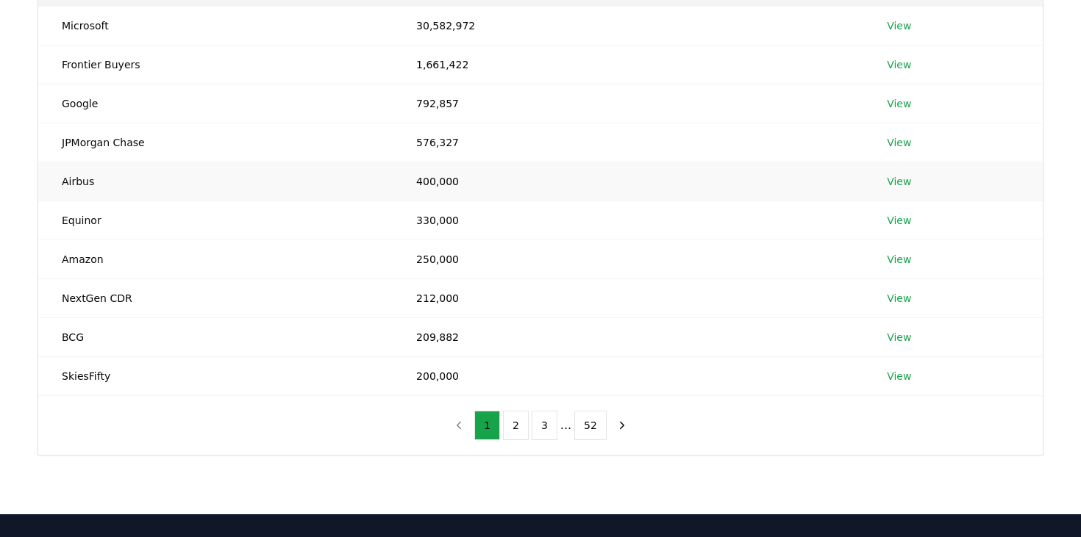
scroll to position [237, 0]
